Goal: Information Seeking & Learning: Learn about a topic

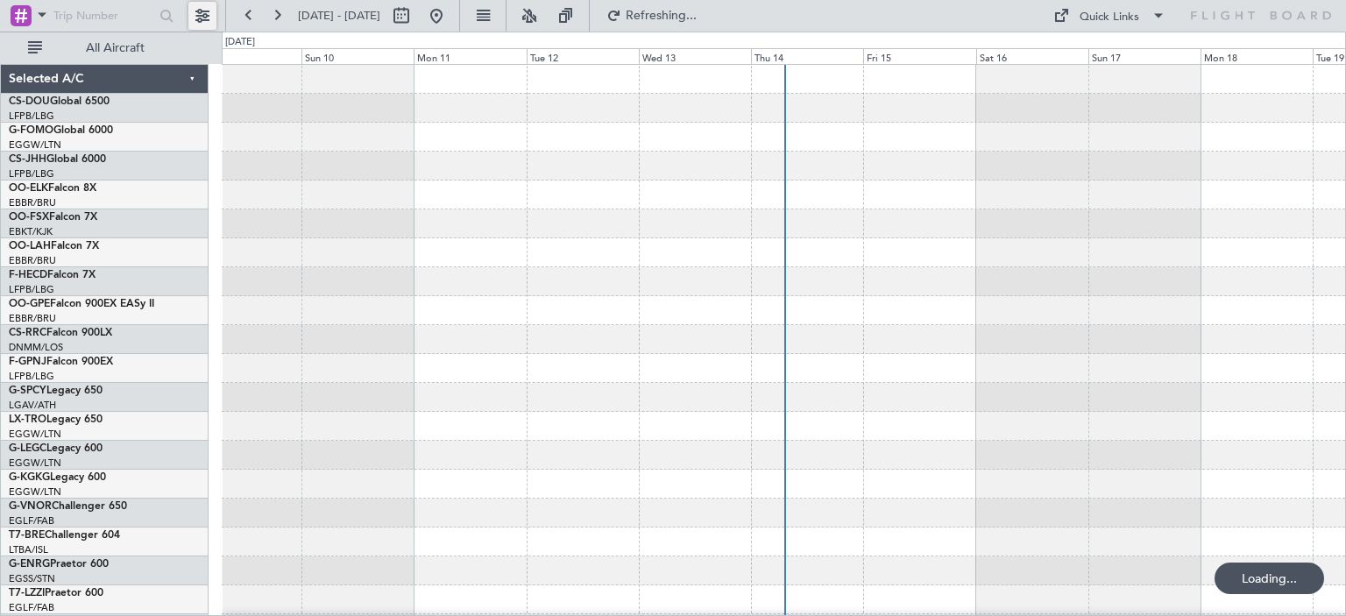
click at [203, 18] on button at bounding box center [202, 16] width 28 height 28
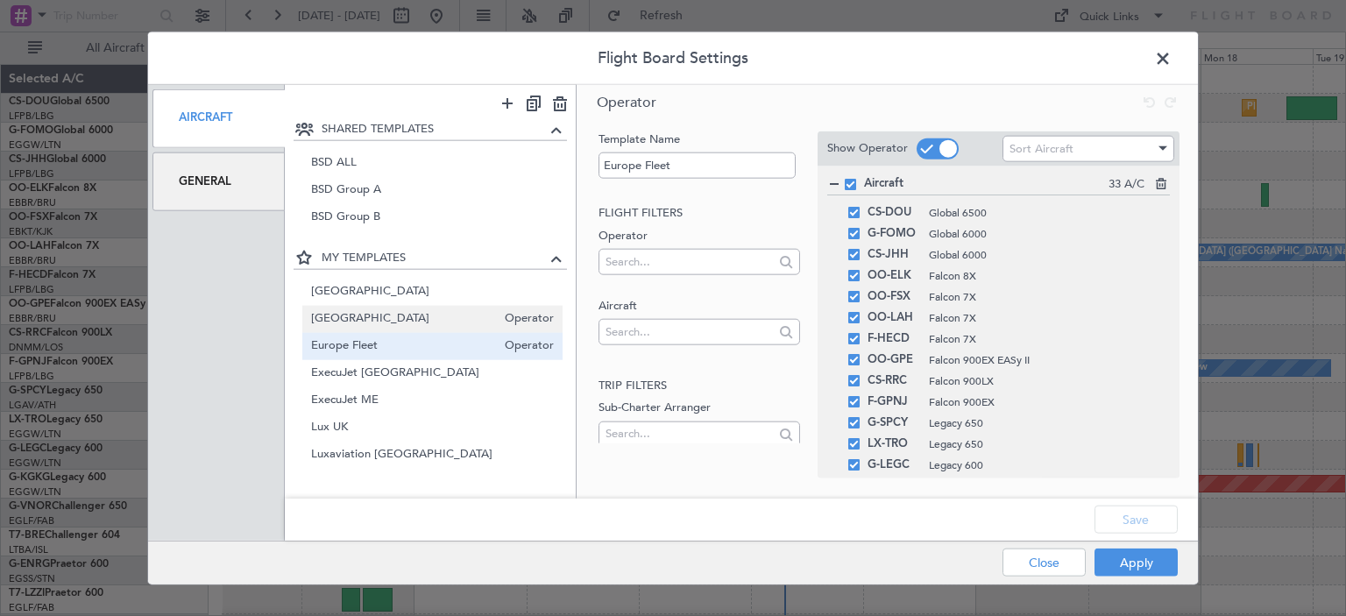
click at [407, 321] on span "[GEOGRAPHIC_DATA]" at bounding box center [404, 319] width 186 height 18
type input "[GEOGRAPHIC_DATA]"
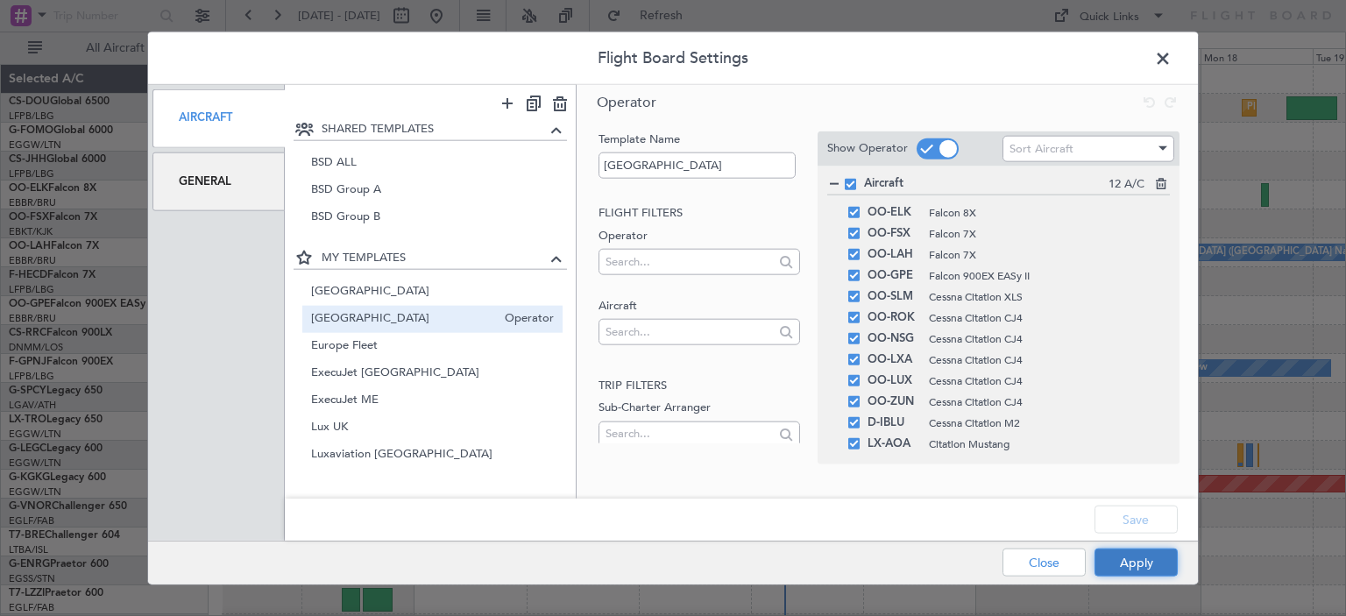
click at [1143, 554] on button "Apply" at bounding box center [1136, 563] width 83 height 28
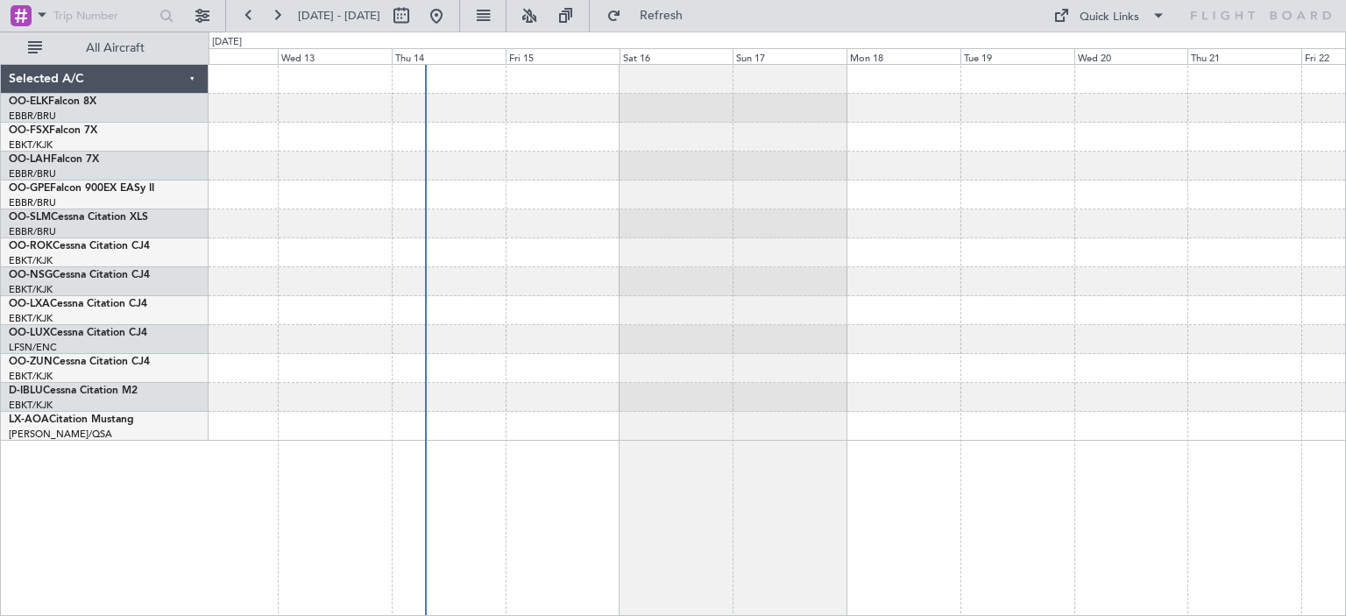
click at [624, 358] on div at bounding box center [777, 253] width 1137 height 376
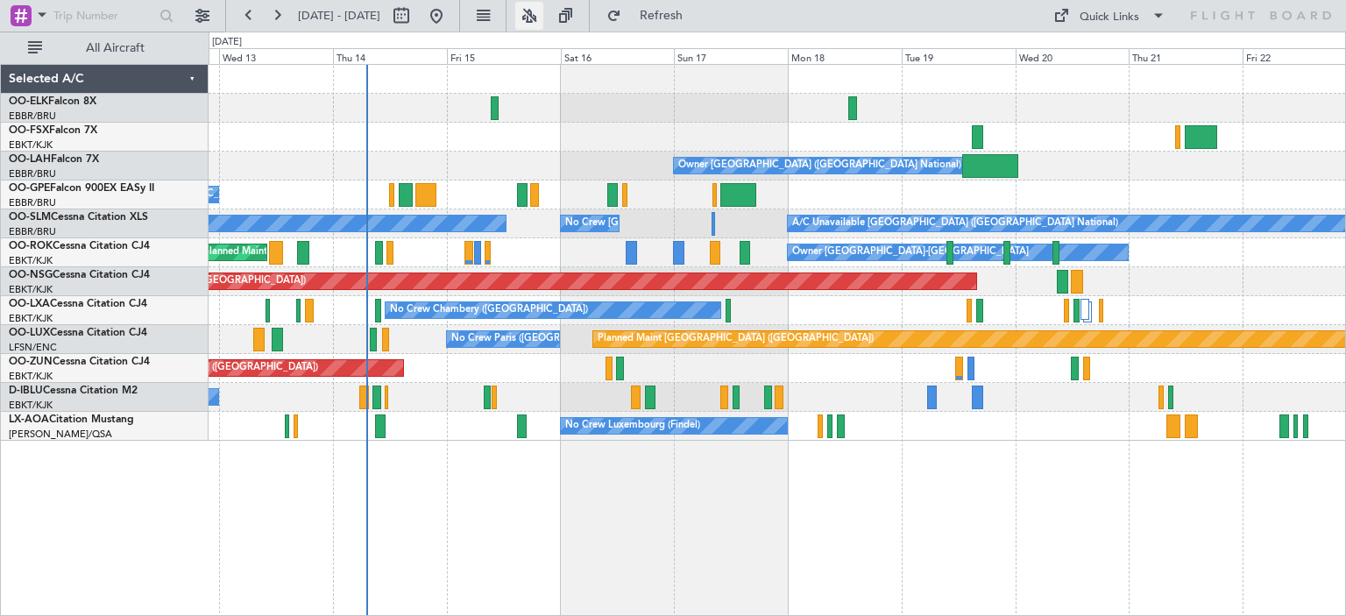
click at [543, 18] on button at bounding box center [529, 16] width 28 height 28
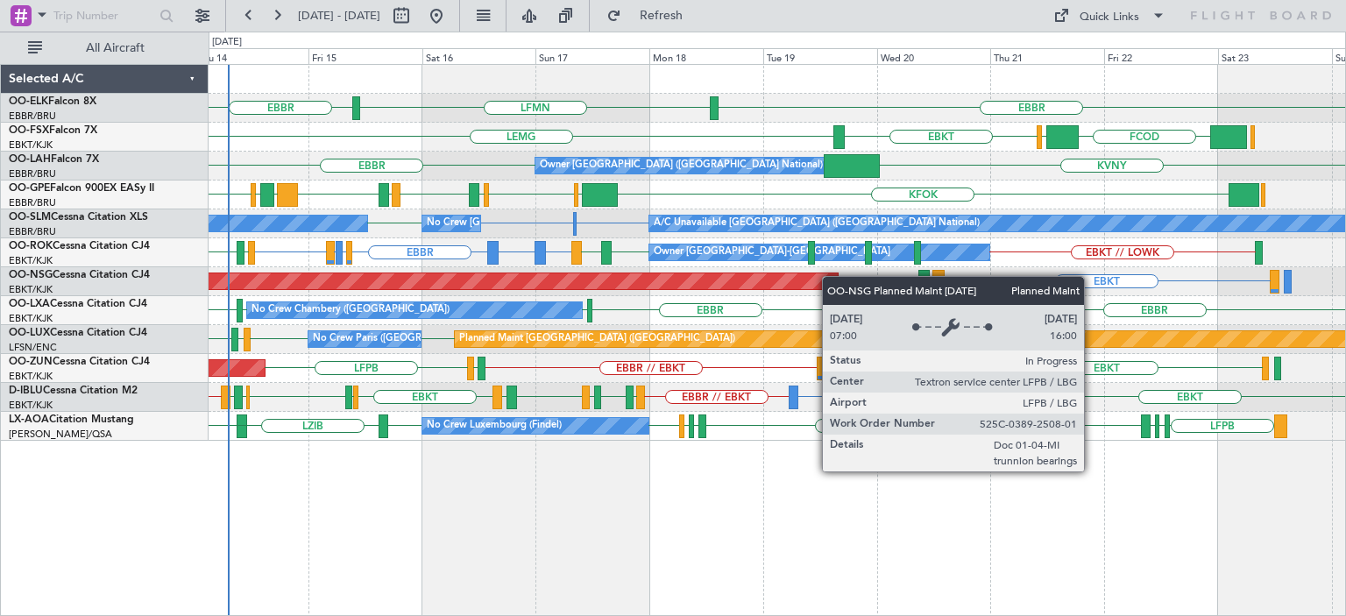
click at [821, 285] on div "EBBR [GEOGRAPHIC_DATA] LFMN FCOD [GEOGRAPHIC_DATA] EBKT [GEOGRAPHIC_DATA] Owner…" at bounding box center [777, 253] width 1137 height 376
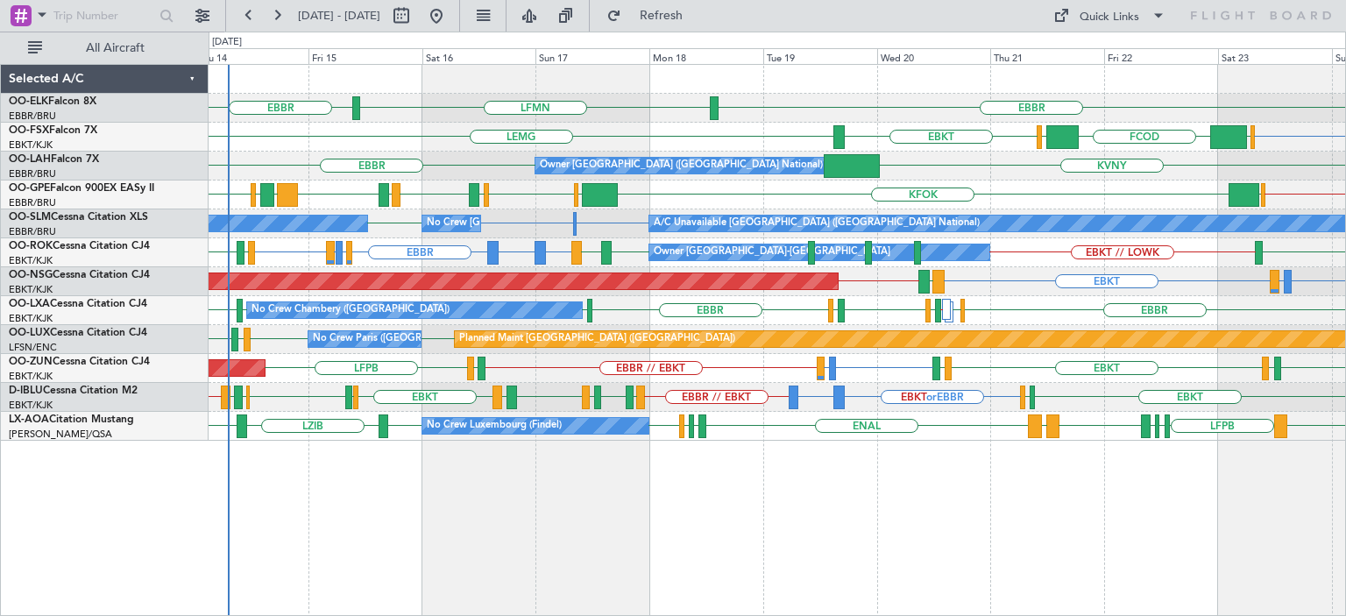
click at [325, 344] on div "EBBR [GEOGRAPHIC_DATA] LFMN EBKT EGGW FCOD [GEOGRAPHIC_DATA] EBKT [GEOGRAPHIC_D…" at bounding box center [777, 253] width 1137 height 376
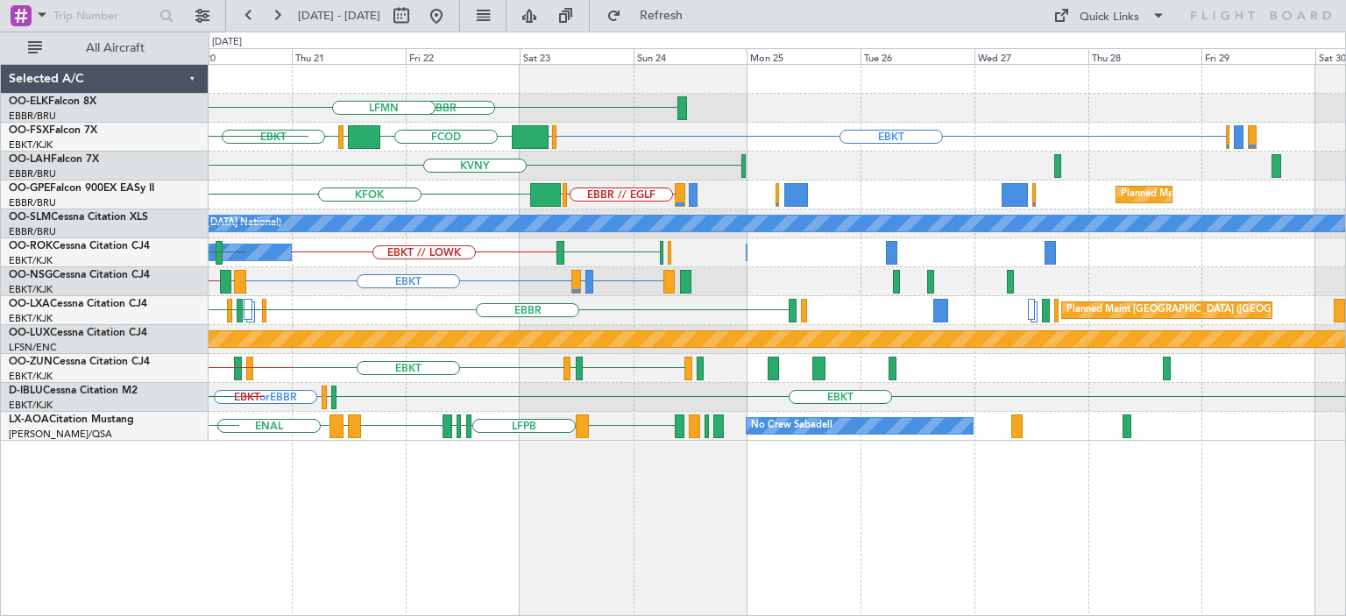
click at [400, 295] on div "EBBR LFMN EBKT EGGW FCOD [GEOGRAPHIC_DATA] EBKT [GEOGRAPHIC_DATA] KVNY Owner [G…" at bounding box center [777, 253] width 1137 height 376
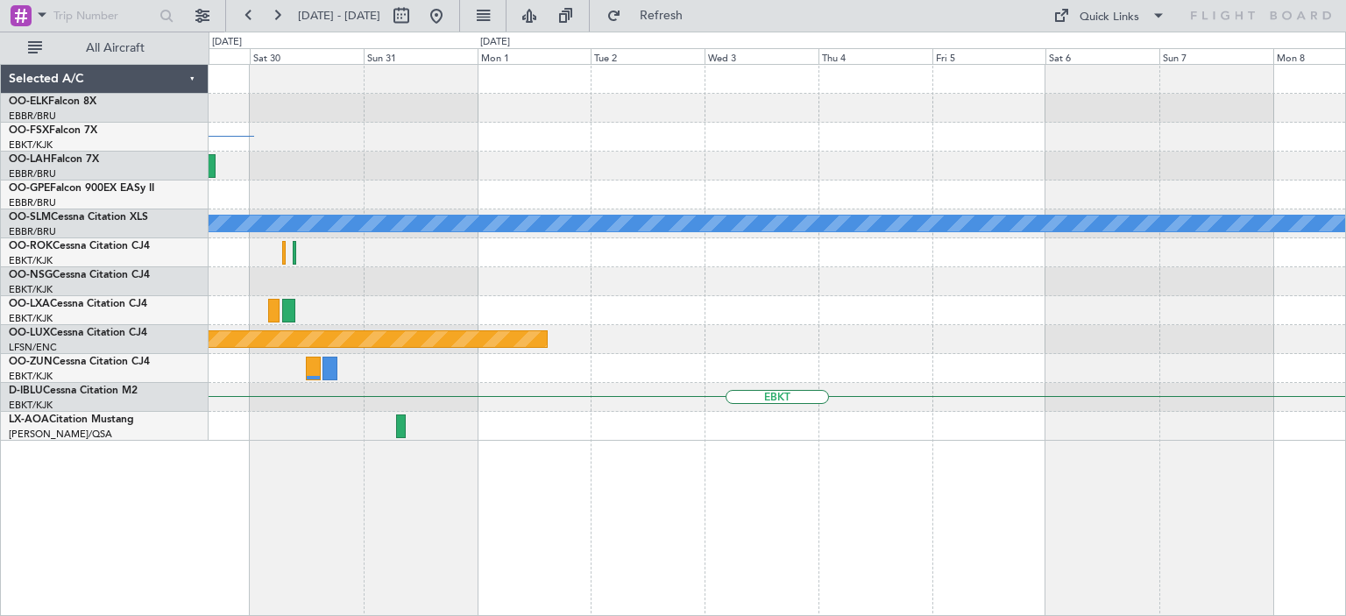
click at [445, 300] on div "EBKT Planned Maint [GEOGRAPHIC_DATA] ([GEOGRAPHIC_DATA]) A/C Unavailable [GEOGR…" at bounding box center [777, 253] width 1137 height 376
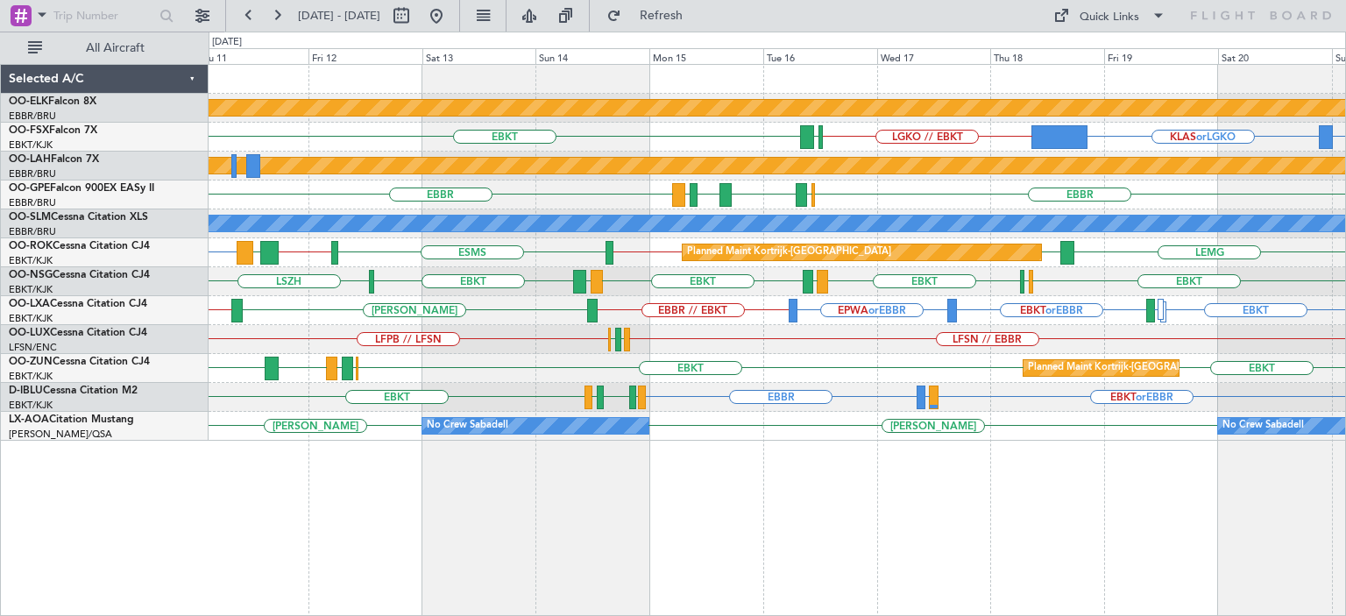
click at [1158, 376] on div "Planned Maint Kortrijk-[GEOGRAPHIC_DATA] KLAS or LGKO LGKO // EBKT KCMI or LGKO…" at bounding box center [777, 253] width 1137 height 376
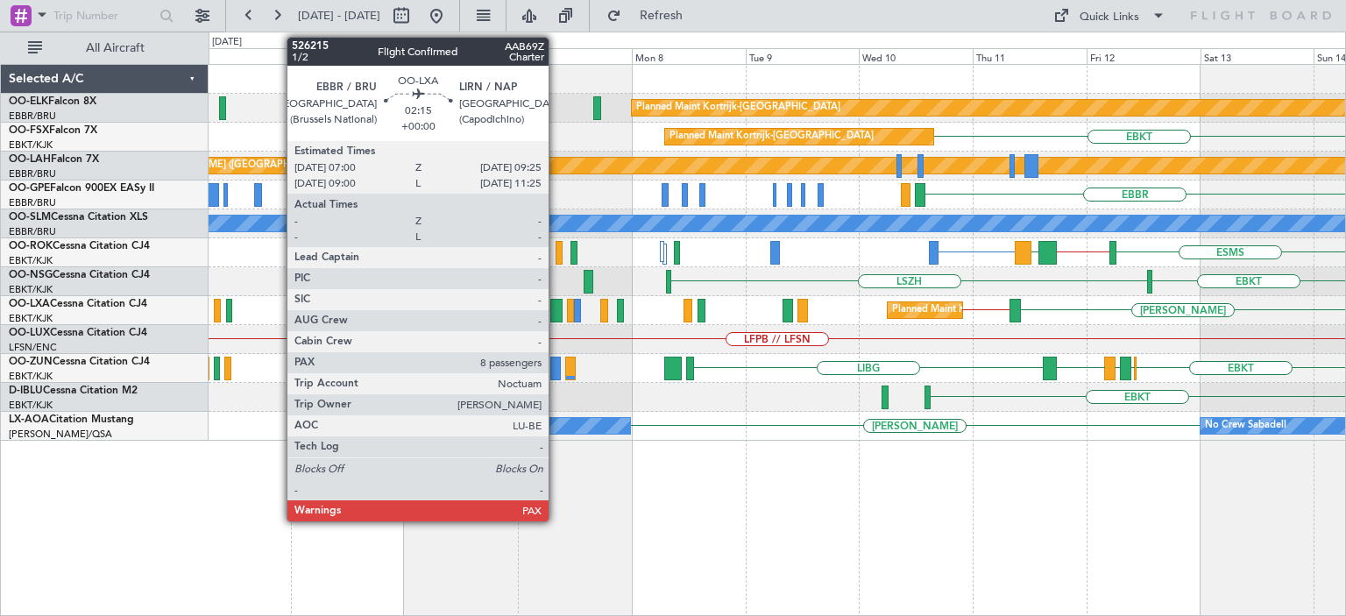
click at [946, 318] on div "[PERSON_NAME] EBKT // EBBR Planned Maint [GEOGRAPHIC_DATA]-[GEOGRAPHIC_DATA] EB…" at bounding box center [777, 310] width 1137 height 29
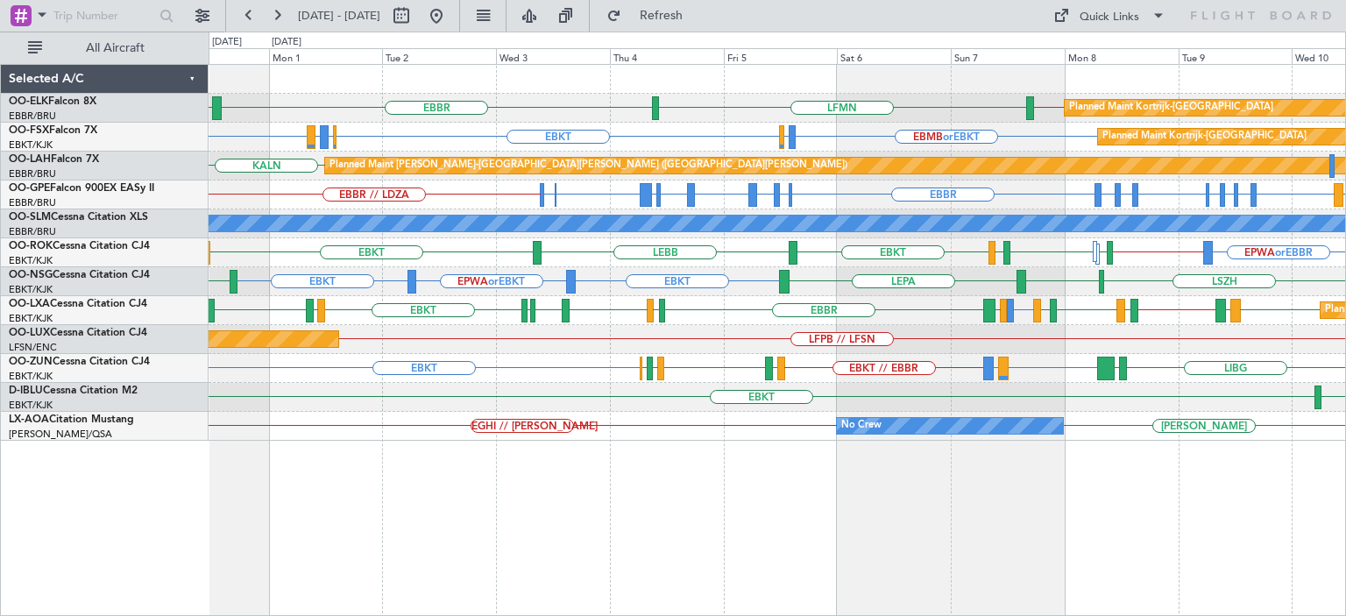
click at [236, 380] on div "EBKT EBOS or EBKT LIRN or EBKT EBKT // EBBR LIBG LGMK LFMD EBKT LIML EBLG" at bounding box center [777, 368] width 1137 height 29
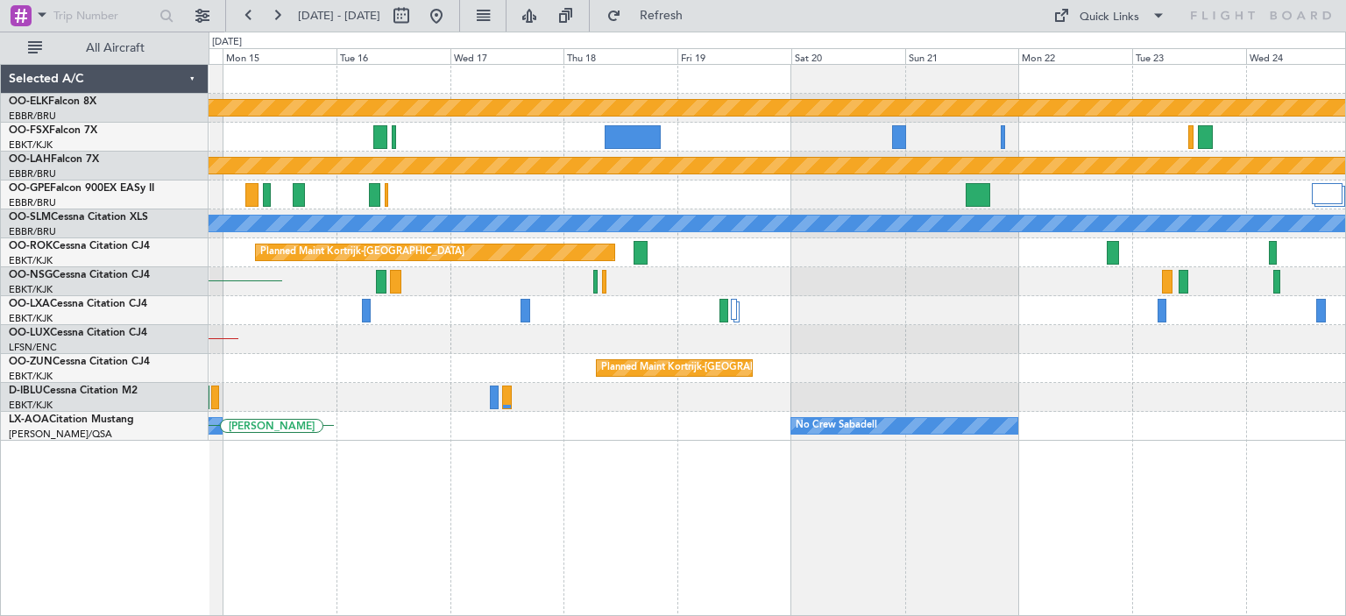
click at [0, 315] on div "Planned Maint Kortrijk-[GEOGRAPHIC_DATA] Planned [GEOGRAPHIC_DATA][PERSON_NAME]…" at bounding box center [673, 324] width 1346 height 585
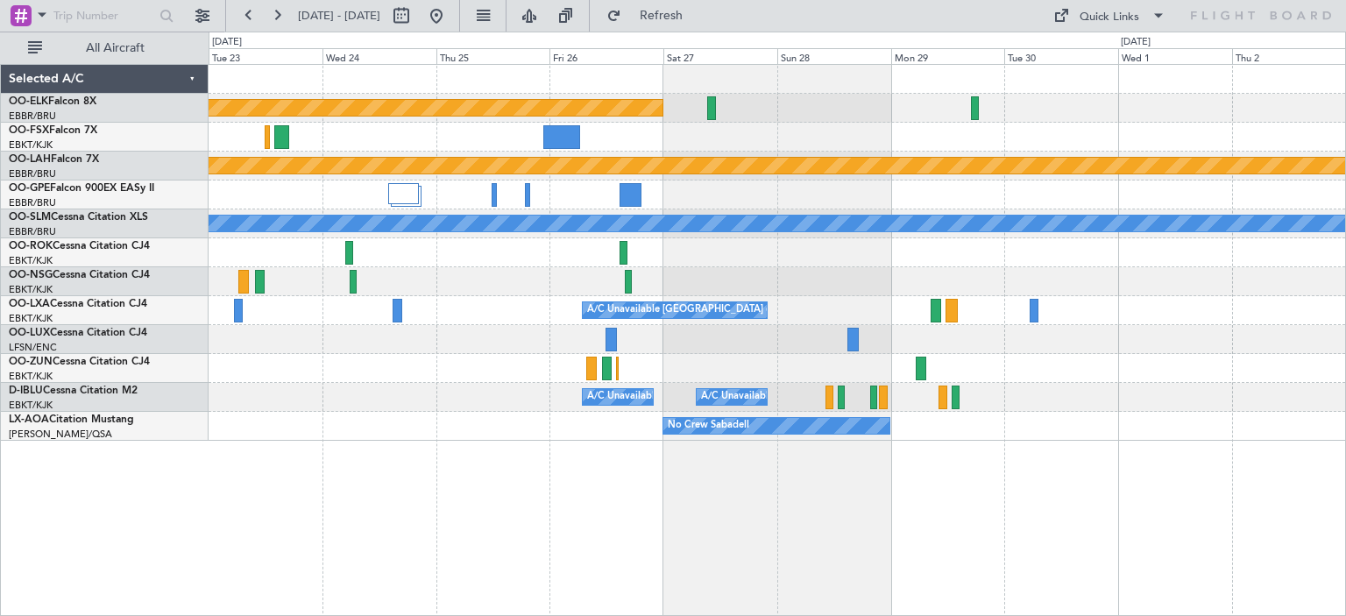
click at [27, 293] on div "Planned Maint Kortrijk-[GEOGRAPHIC_DATA] Planned [GEOGRAPHIC_DATA][PERSON_NAME]…" at bounding box center [673, 324] width 1346 height 585
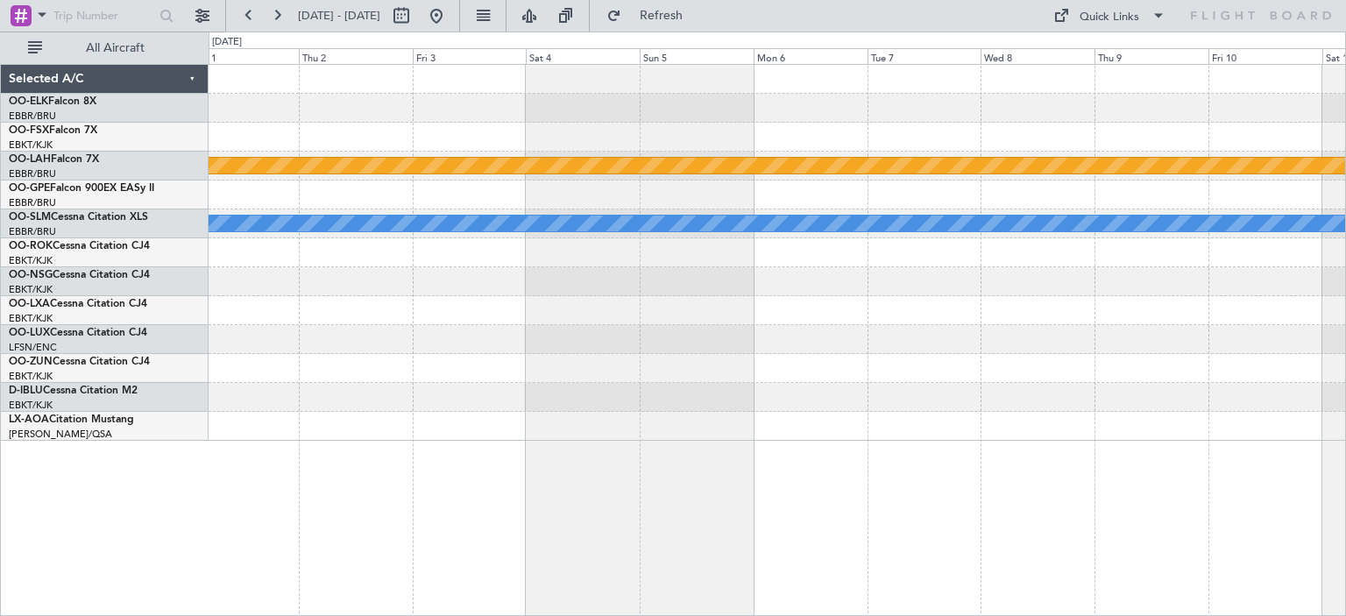
click at [0, 291] on div "Planned Maint [PERSON_NAME]-[GEOGRAPHIC_DATA][PERSON_NAME] ([GEOGRAPHIC_DATA][P…" at bounding box center [673, 324] width 1346 height 585
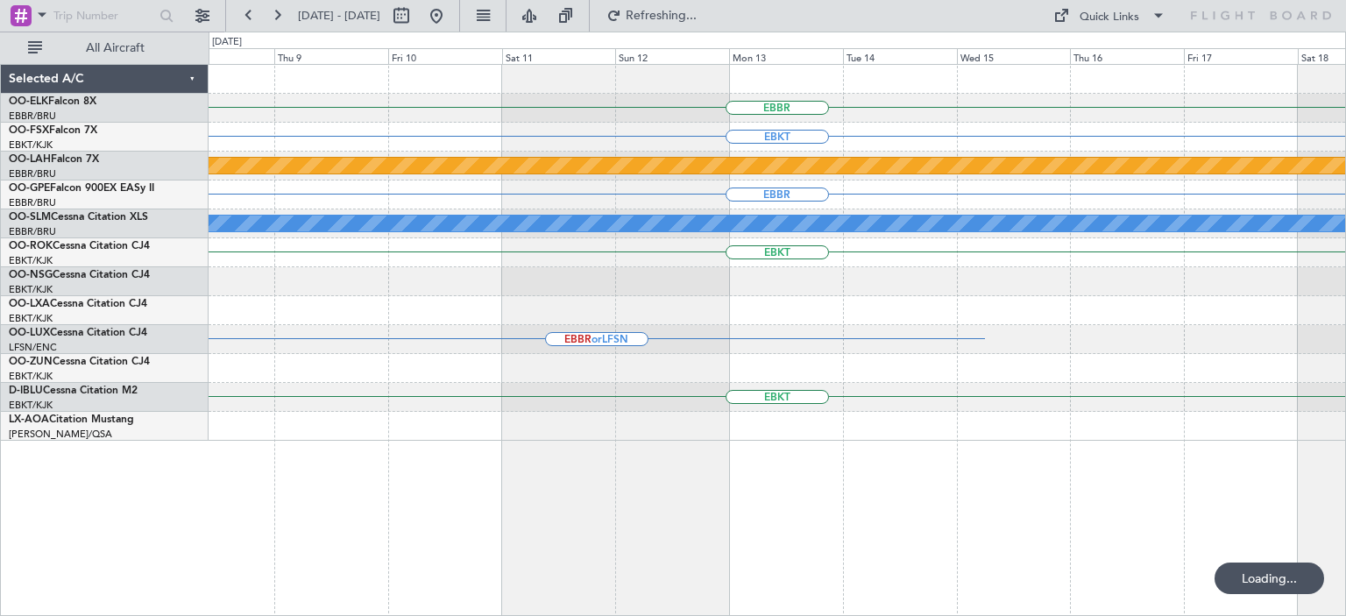
click at [1227, 315] on div at bounding box center [777, 310] width 1137 height 29
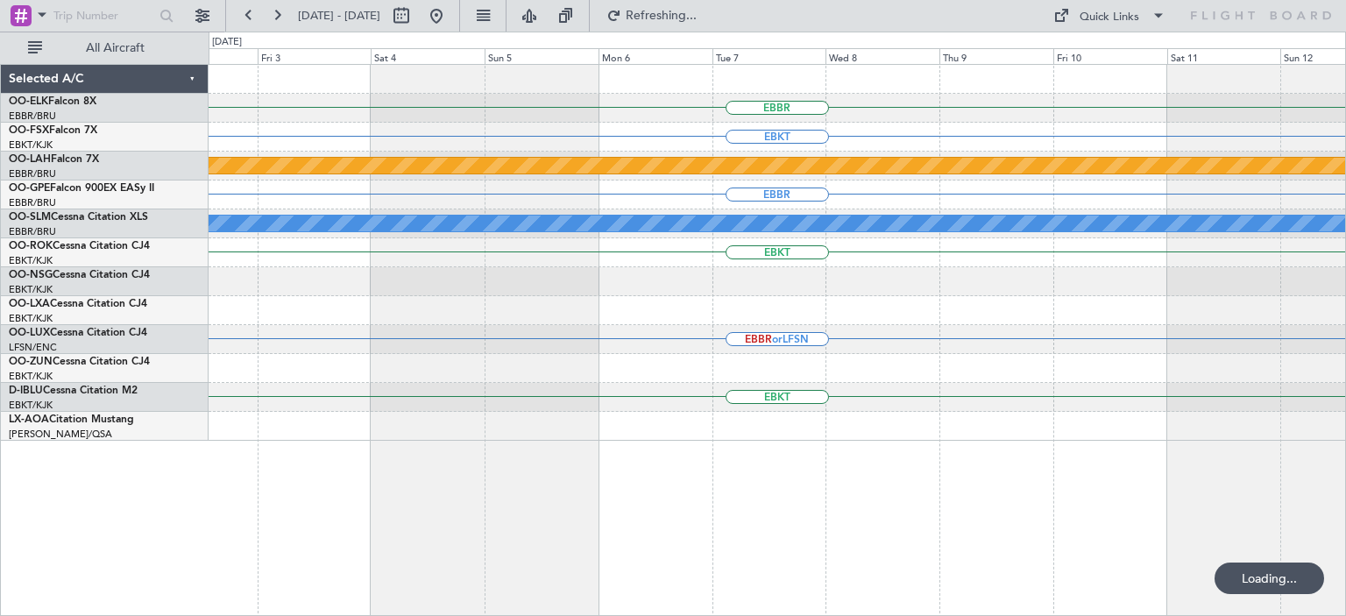
click at [1067, 311] on div at bounding box center [777, 310] width 1137 height 29
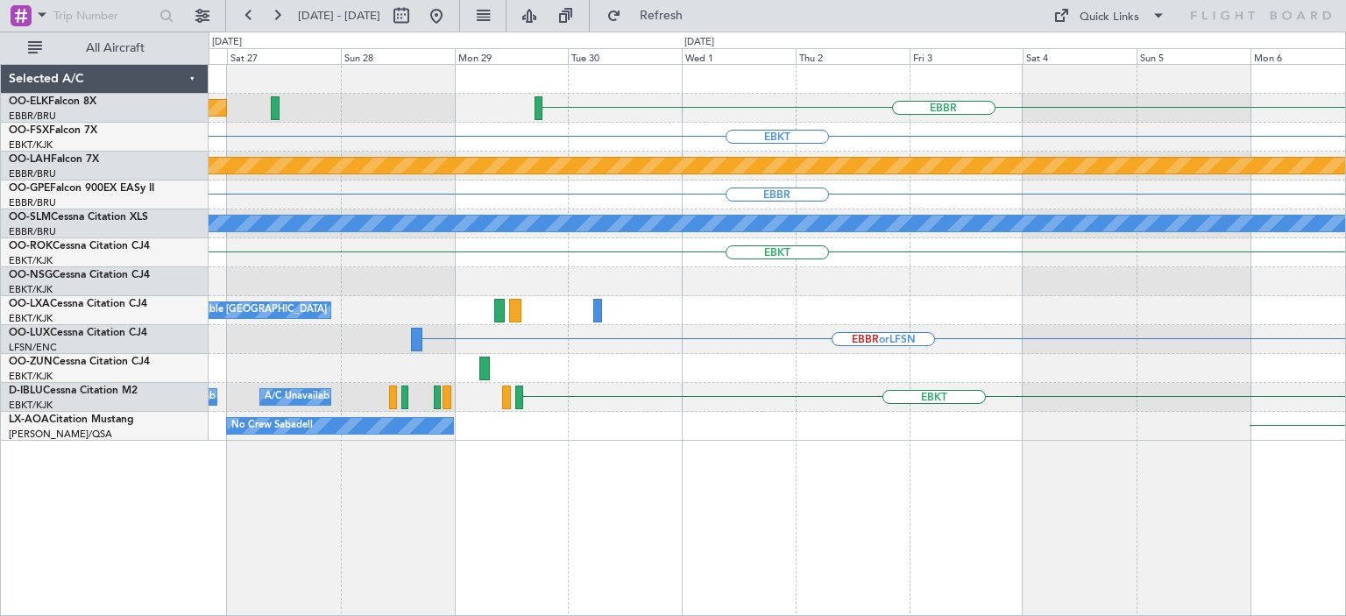
click at [1056, 307] on div "A/C Unavailable [GEOGRAPHIC_DATA] ([GEOGRAPHIC_DATA] National) LFTH EBKT" at bounding box center [777, 310] width 1137 height 29
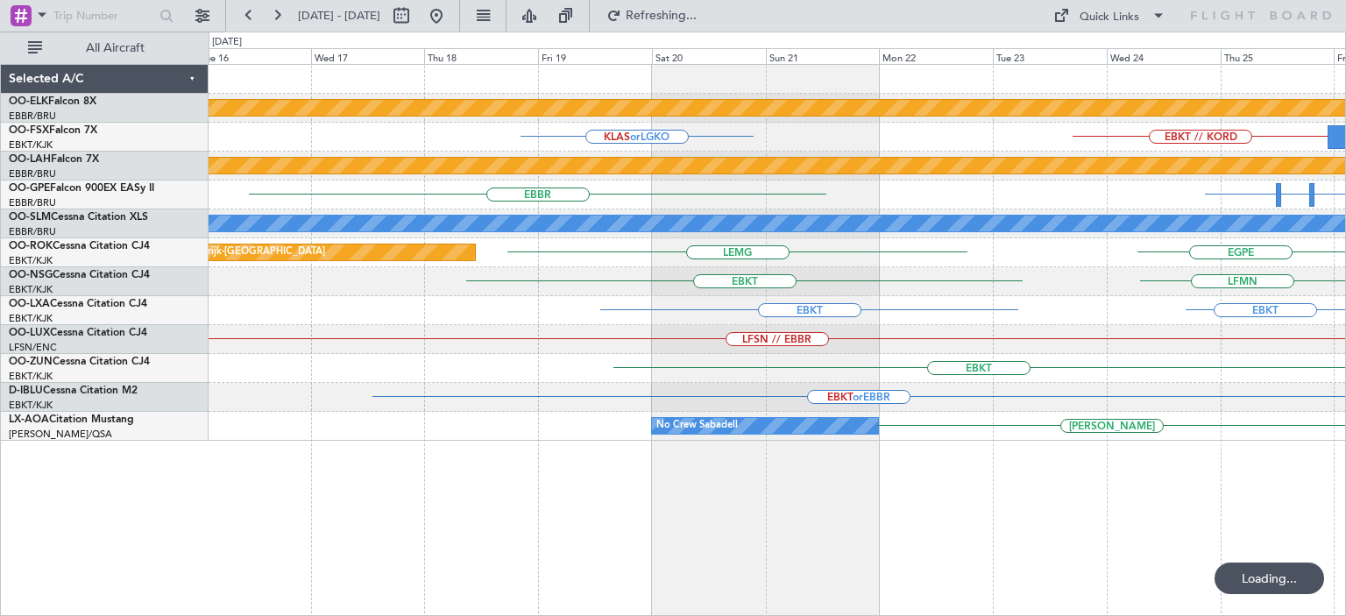
click at [1177, 325] on div "Planned Maint Kortrijk-[GEOGRAPHIC_DATA] EBKT // EBBR LFMN KLAS or LGKO EBKT //…" at bounding box center [777, 253] width 1137 height 376
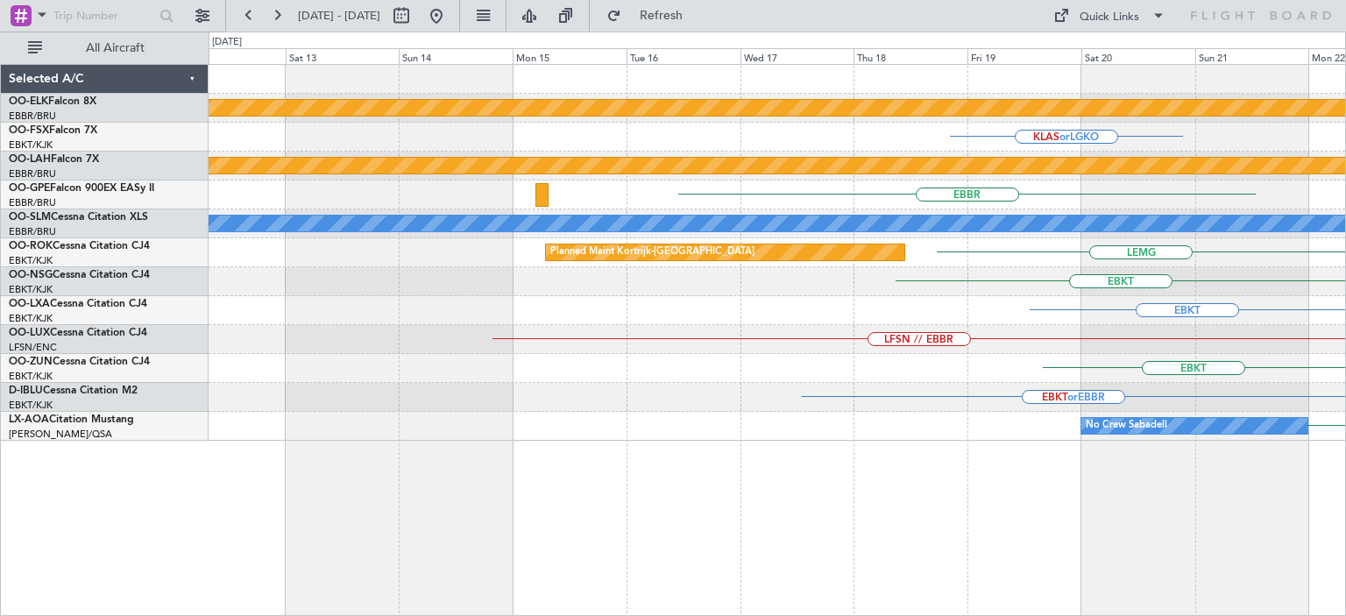
click at [1044, 330] on div "Planned Maint Kortrijk-[GEOGRAPHIC_DATA] KLAS or LGKO EBKT // KORD Planned Main…" at bounding box center [777, 253] width 1137 height 376
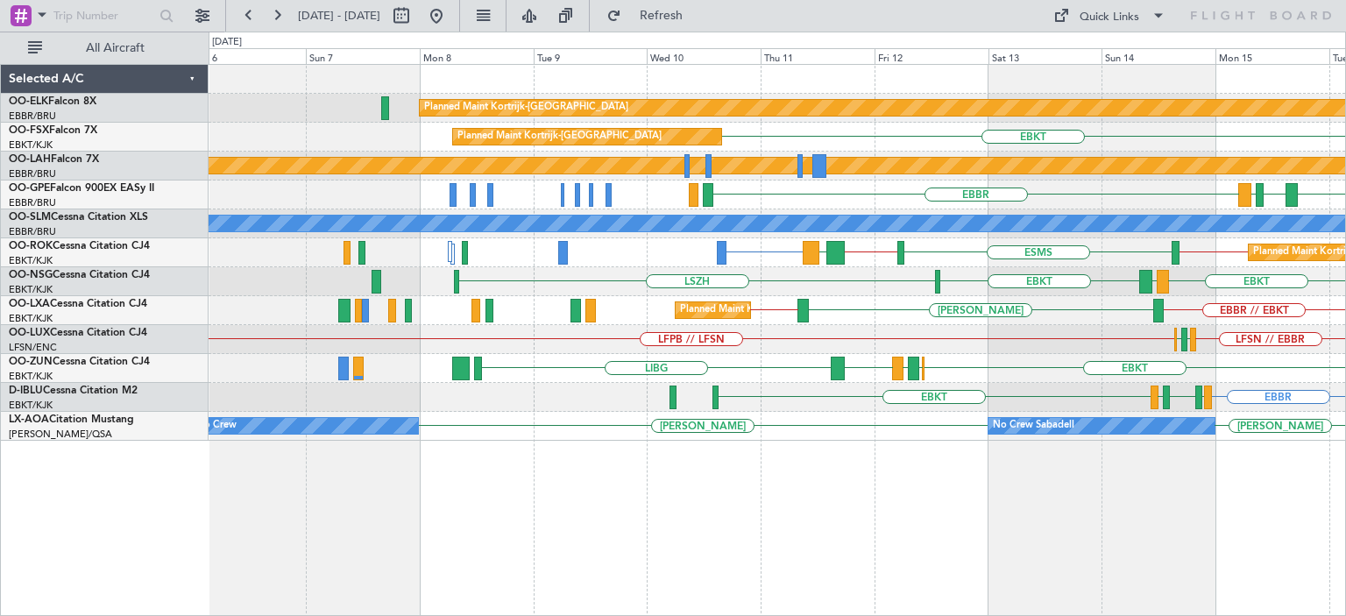
click at [1041, 330] on div "Planned Maint Kortrijk-[GEOGRAPHIC_DATA] EBKT Planned Maint [GEOGRAPHIC_DATA]-[…" at bounding box center [777, 253] width 1137 height 376
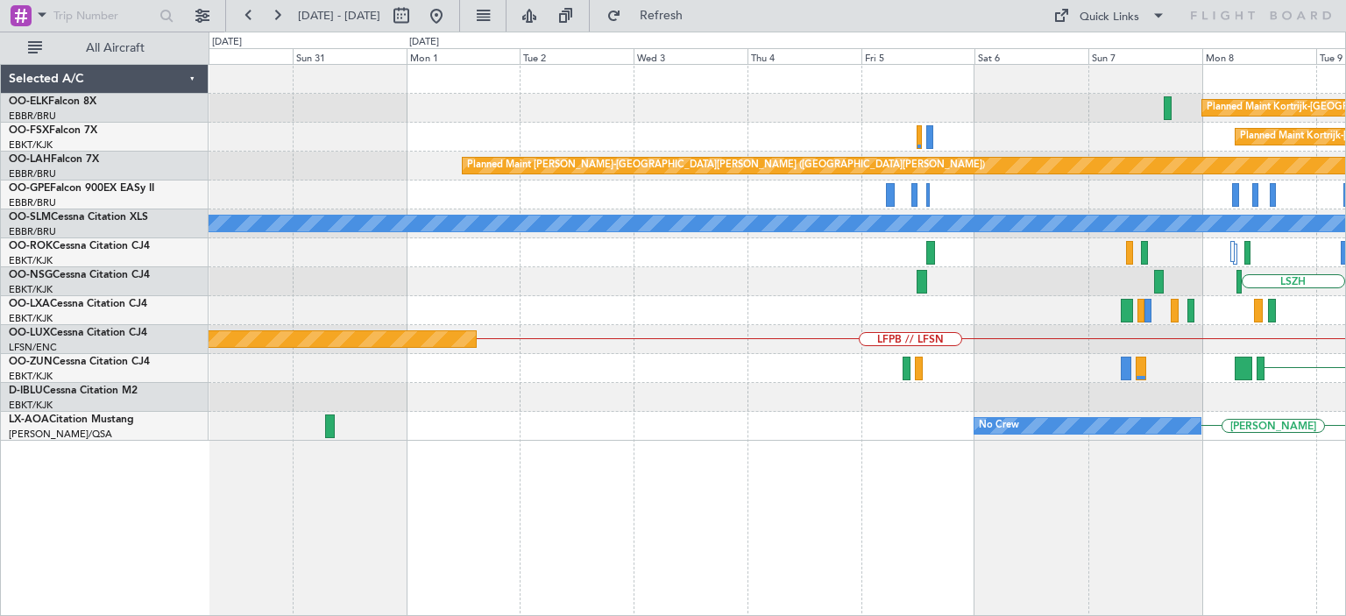
click at [1170, 344] on div "Planned Maint Kortrijk-[GEOGRAPHIC_DATA] Planned Maint [GEOGRAPHIC_DATA]-[GEOGR…" at bounding box center [777, 253] width 1137 height 376
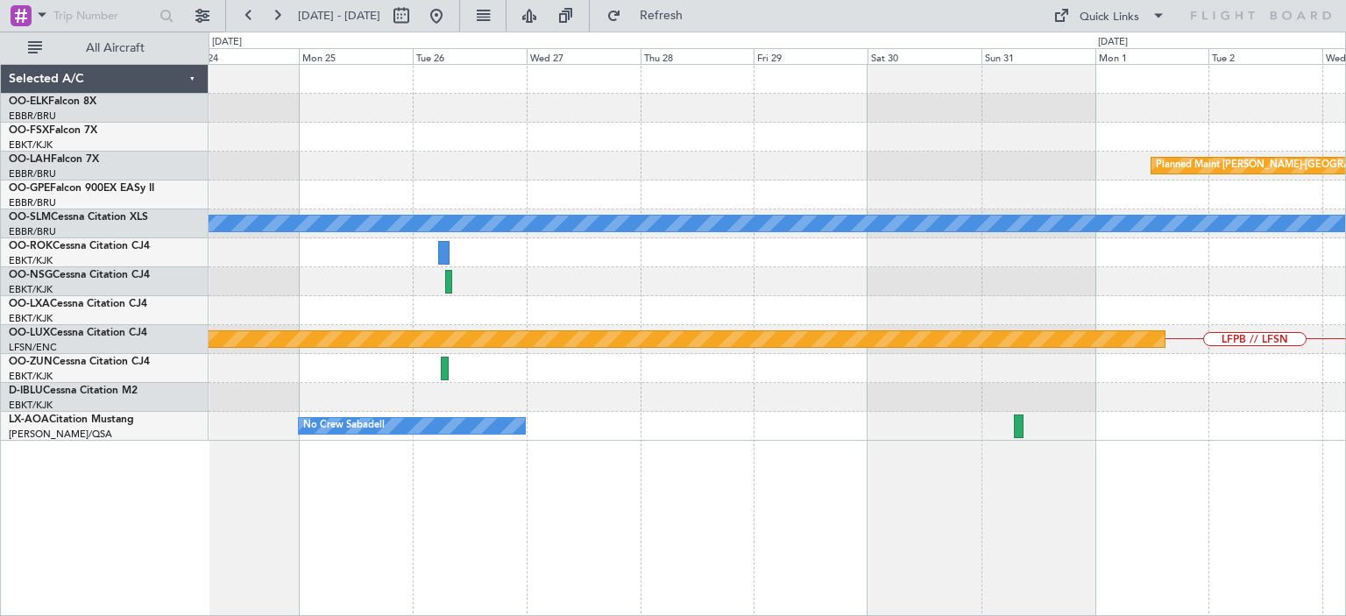
click at [1231, 346] on div "LFPB // LFSN Planned Maint [GEOGRAPHIC_DATA] ([GEOGRAPHIC_DATA])" at bounding box center [777, 339] width 1137 height 29
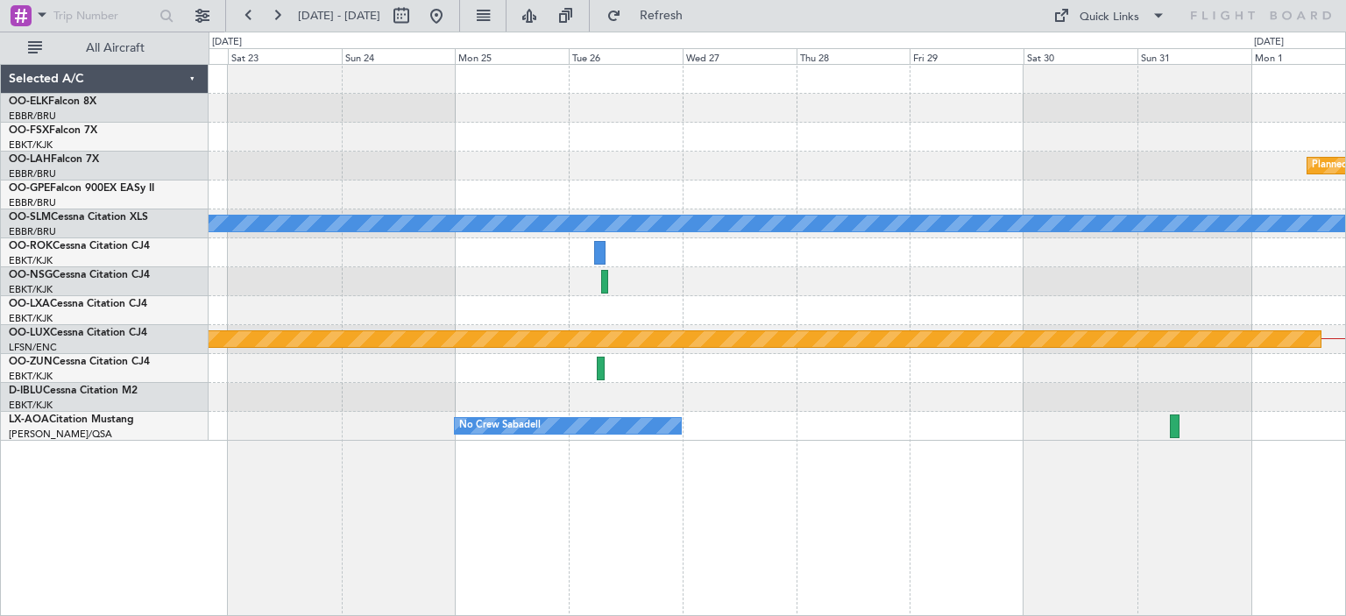
click at [1070, 357] on div "Planned Maint [PERSON_NAME]-[GEOGRAPHIC_DATA][PERSON_NAME] ([GEOGRAPHIC_DATA][P…" at bounding box center [777, 253] width 1137 height 376
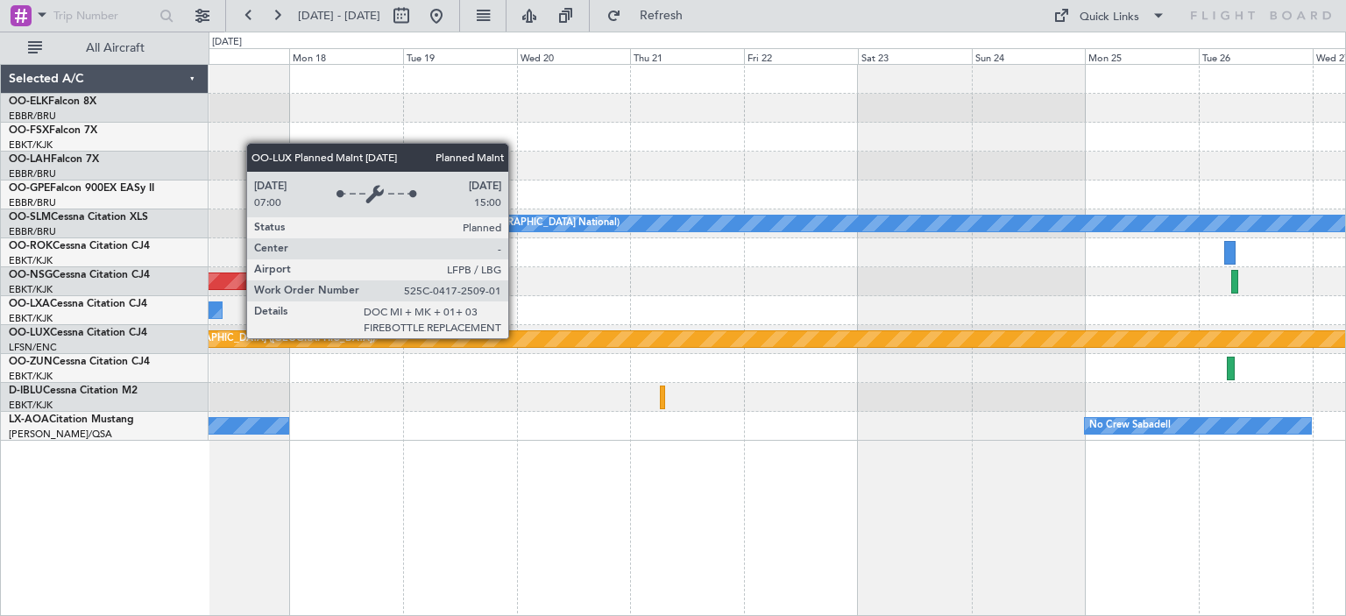
click at [1019, 322] on div "A/C Unavailable [GEOGRAPHIC_DATA] ([GEOGRAPHIC_DATA] National) No Crew [GEOGRAP…" at bounding box center [777, 253] width 1137 height 376
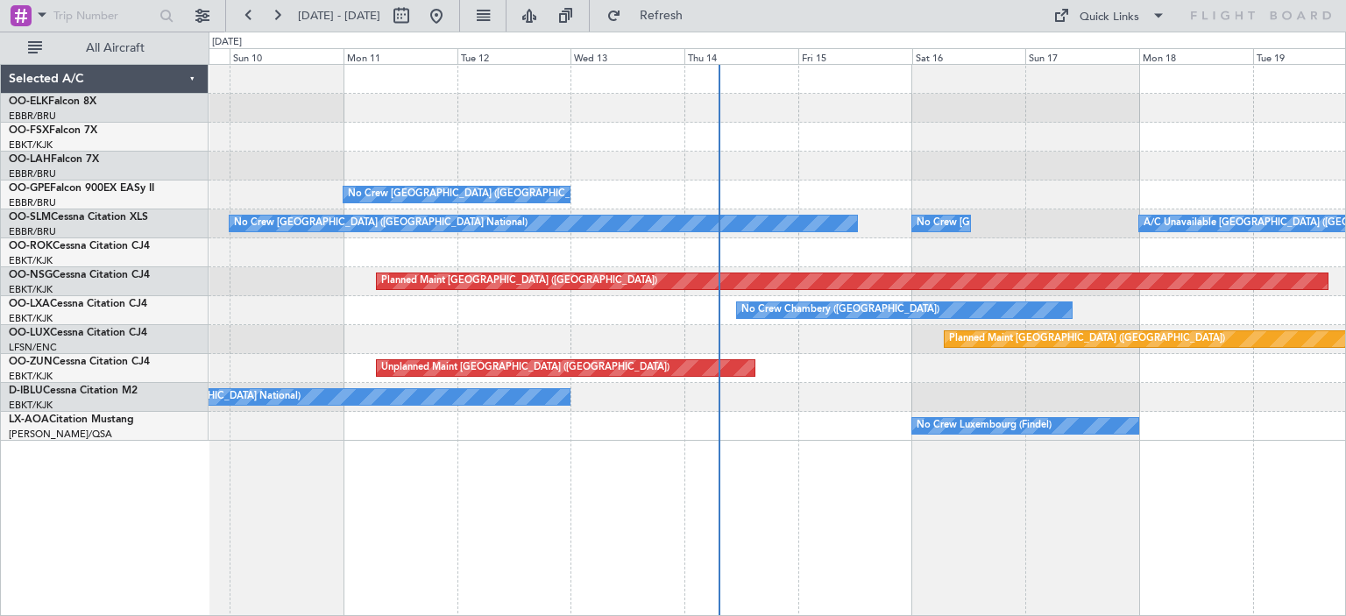
click at [1073, 318] on div "No Crew Chambery ([GEOGRAPHIC_DATA])" at bounding box center [904, 310] width 337 height 18
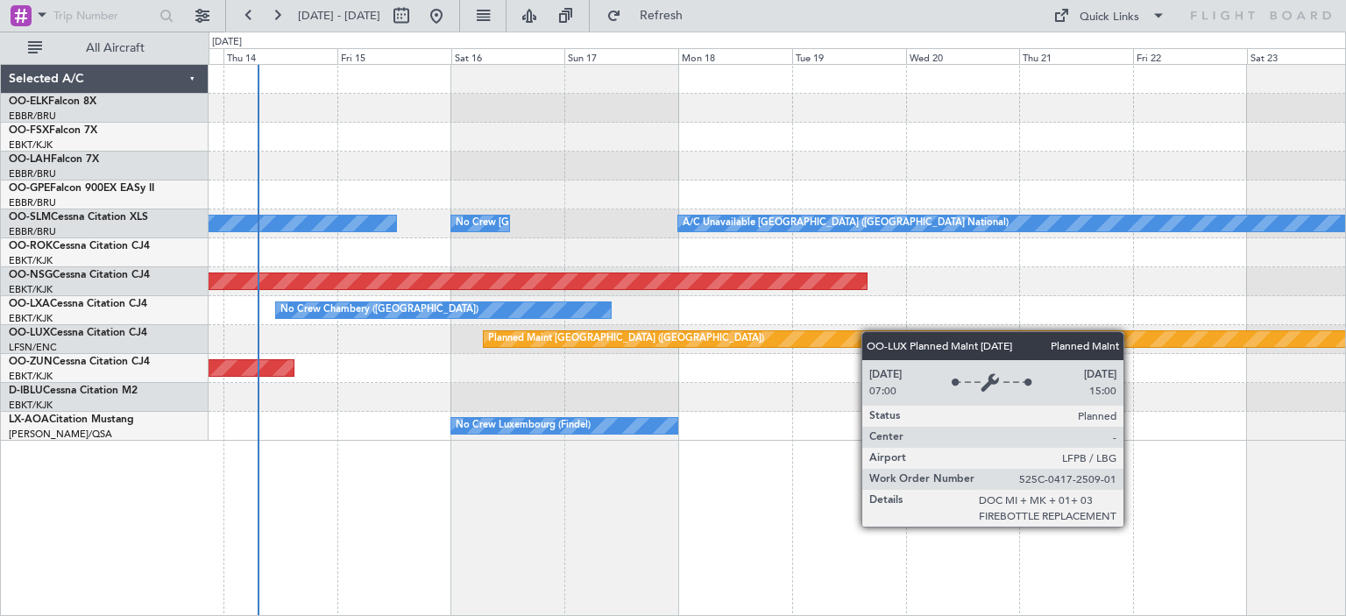
click at [564, 340] on div "No Crew [GEOGRAPHIC_DATA] ([GEOGRAPHIC_DATA] National) A/C Unavailable [GEOGRAP…" at bounding box center [777, 253] width 1137 height 376
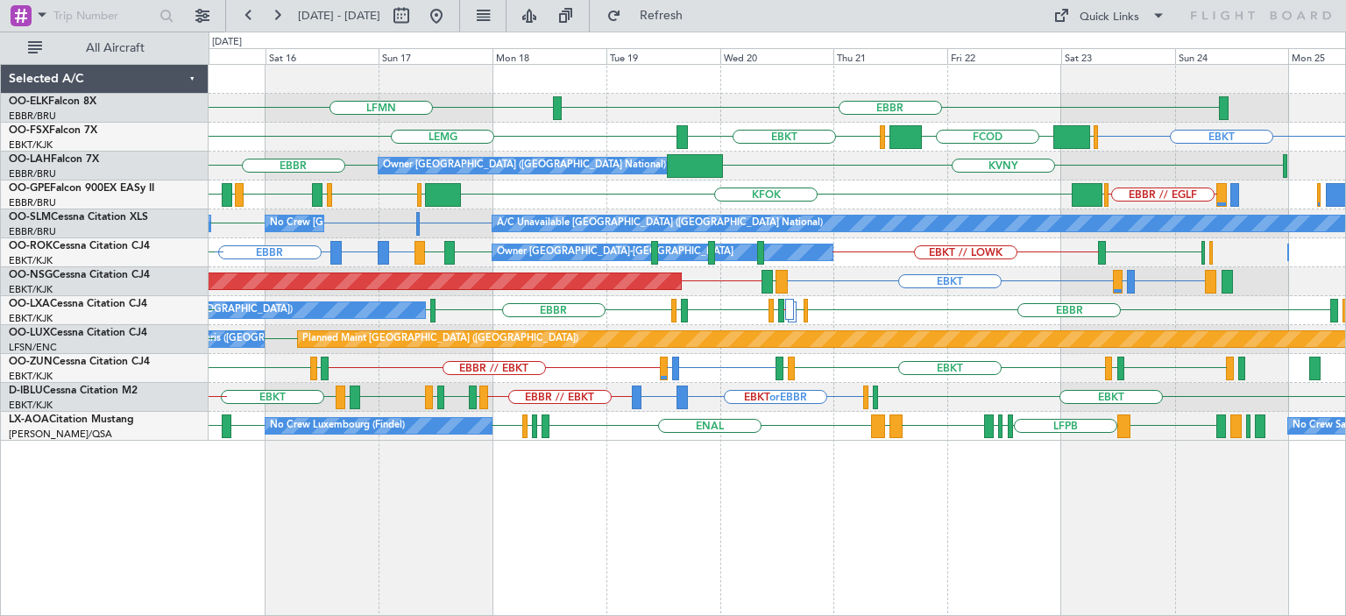
click at [649, 392] on div "EBBR LFMN [GEOGRAPHIC_DATA] EBKT EGGW FCOD [GEOGRAPHIC_DATA] EBKT [GEOGRAPHIC_D…" at bounding box center [777, 253] width 1137 height 376
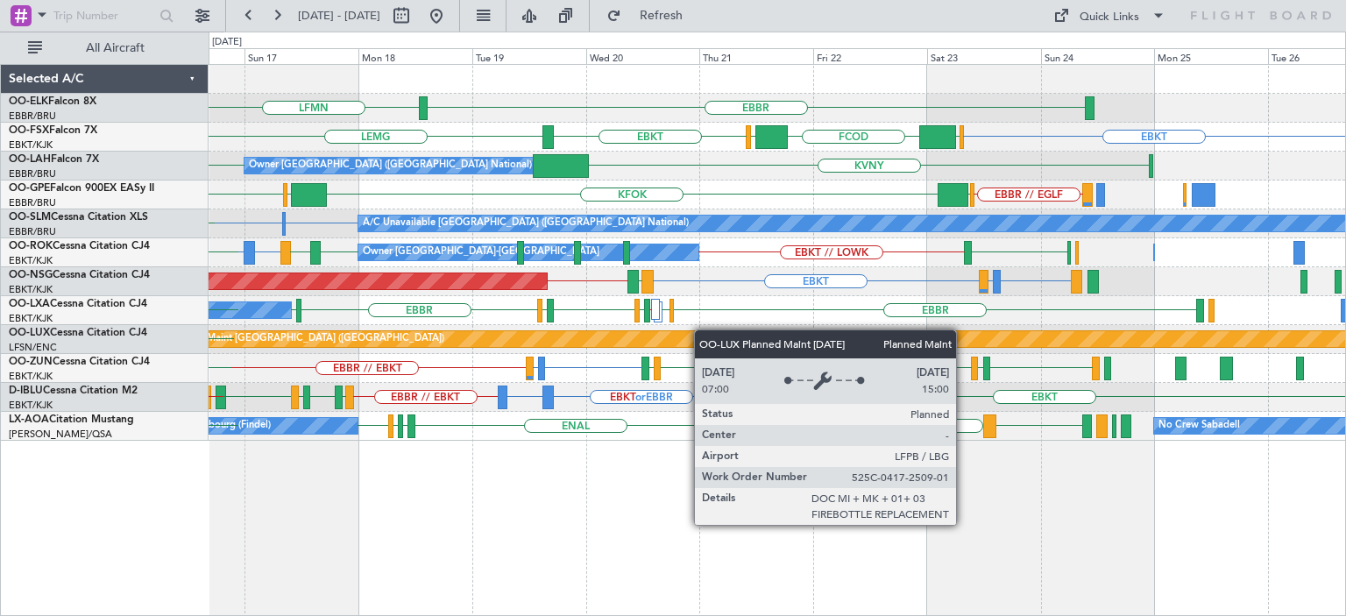
click at [634, 330] on div "EBBR LFMN [GEOGRAPHIC_DATA] EBKT EGGW FCOD [GEOGRAPHIC_DATA] EBKT [GEOGRAPHIC_D…" at bounding box center [777, 253] width 1137 height 376
